Goal: Share content: Share content

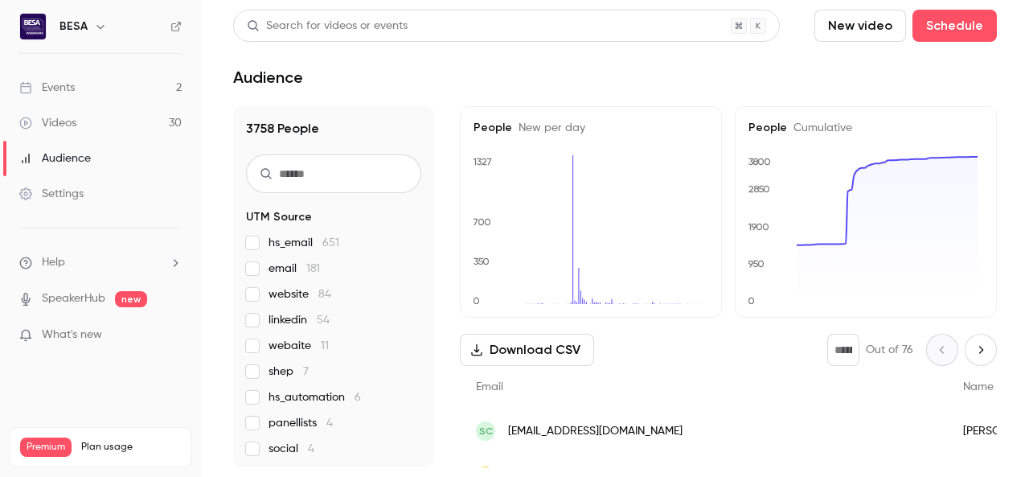
click at [74, 88] on div "Events" at bounding box center [46, 88] width 55 height 16
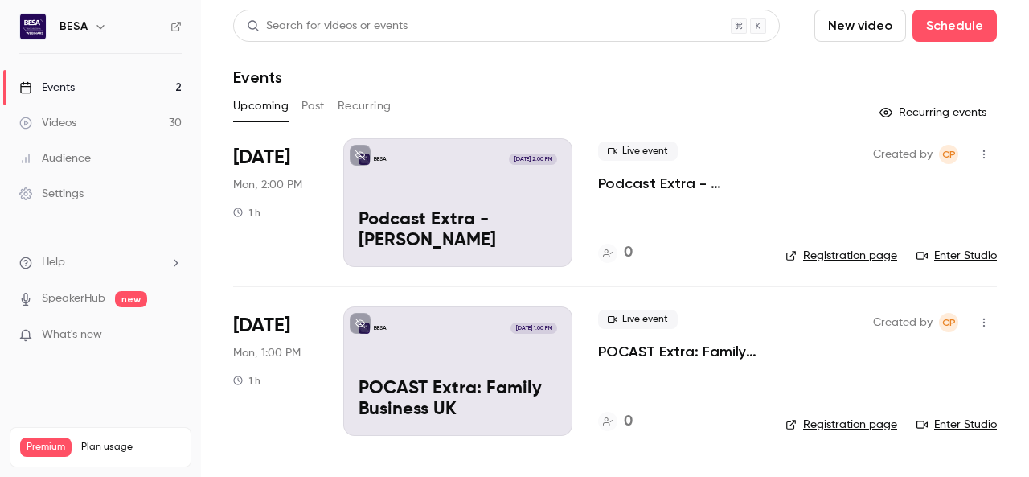
click at [960, 256] on link "Enter Studio" at bounding box center [957, 256] width 80 height 16
click at [985, 150] on icon "button" at bounding box center [984, 154] width 13 height 11
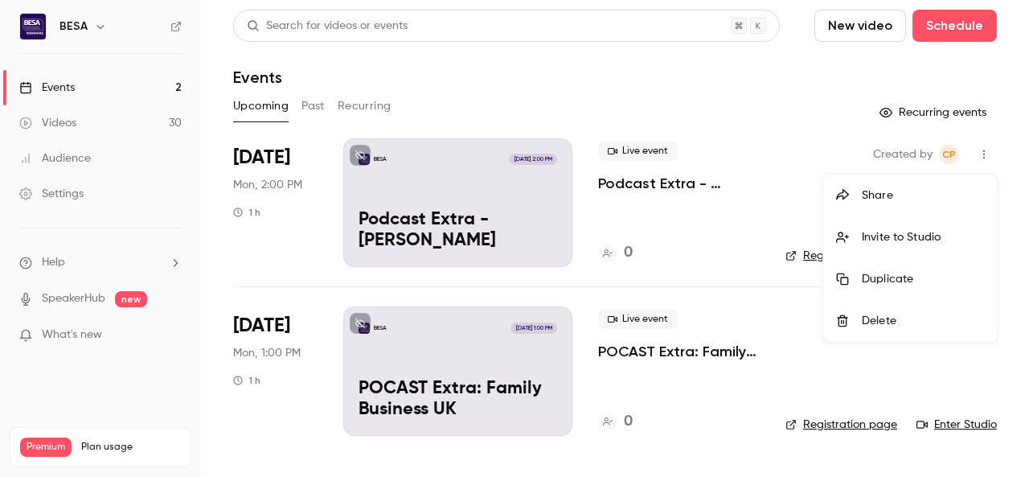
click at [899, 192] on div "Share" at bounding box center [923, 195] width 122 height 16
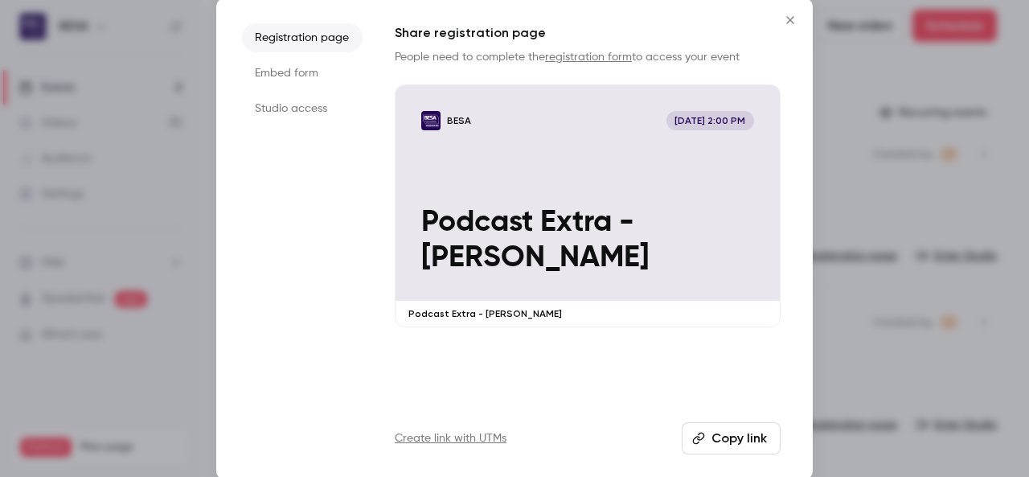
click at [735, 438] on button "Copy link" at bounding box center [731, 438] width 99 height 32
click at [786, 19] on icon "Close" at bounding box center [790, 20] width 19 height 13
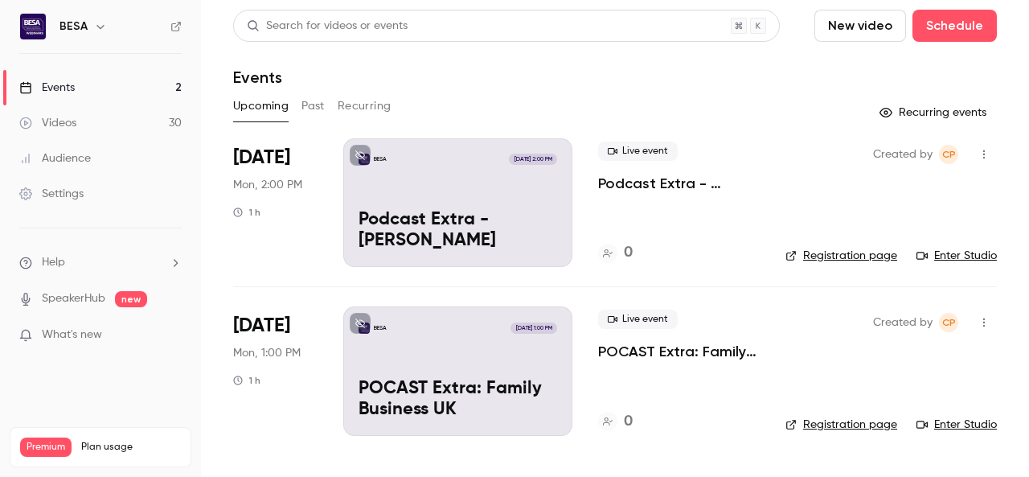
click at [955, 257] on link "Enter Studio" at bounding box center [957, 256] width 80 height 16
